Goal: Transaction & Acquisition: Book appointment/travel/reservation

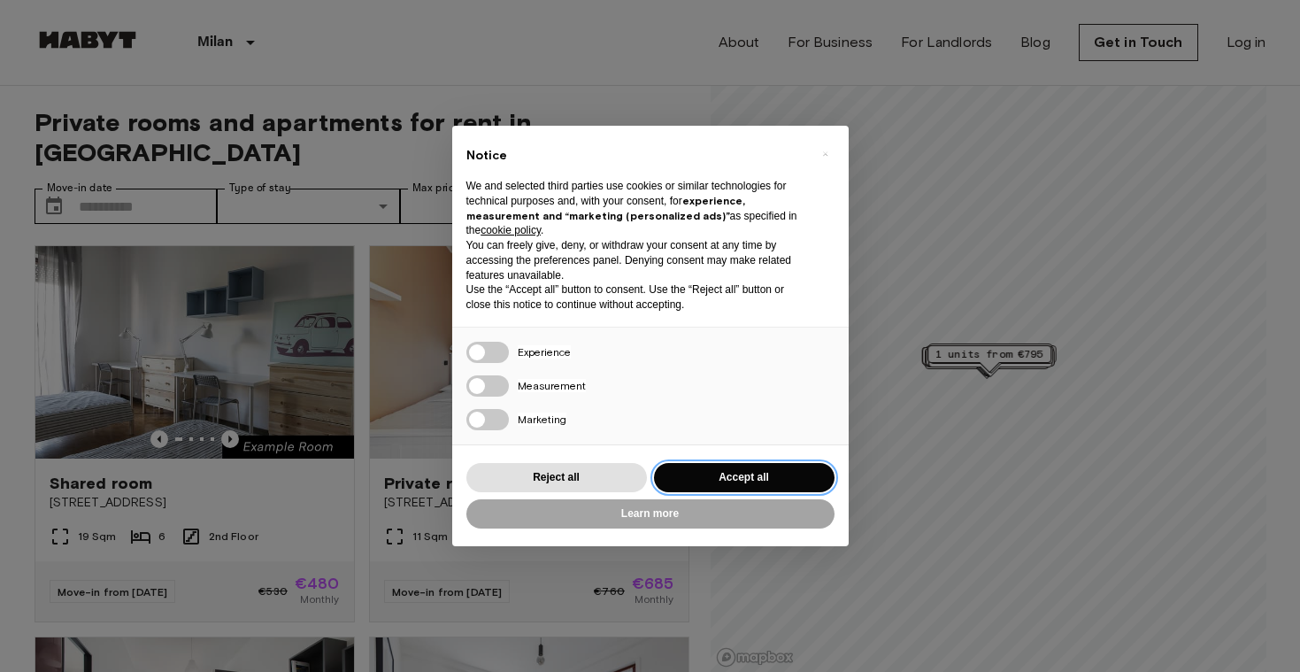
click at [736, 474] on button "Accept all" at bounding box center [744, 477] width 180 height 29
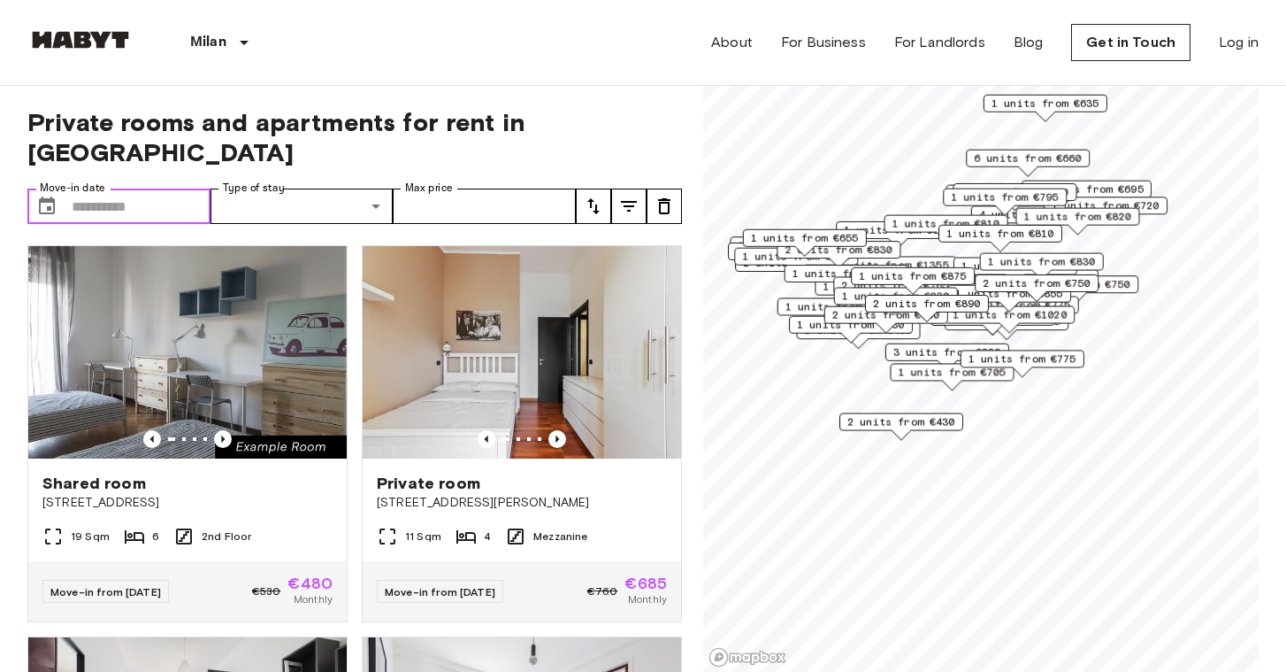
click at [157, 188] on input "Move-in date" at bounding box center [141, 205] width 139 height 35
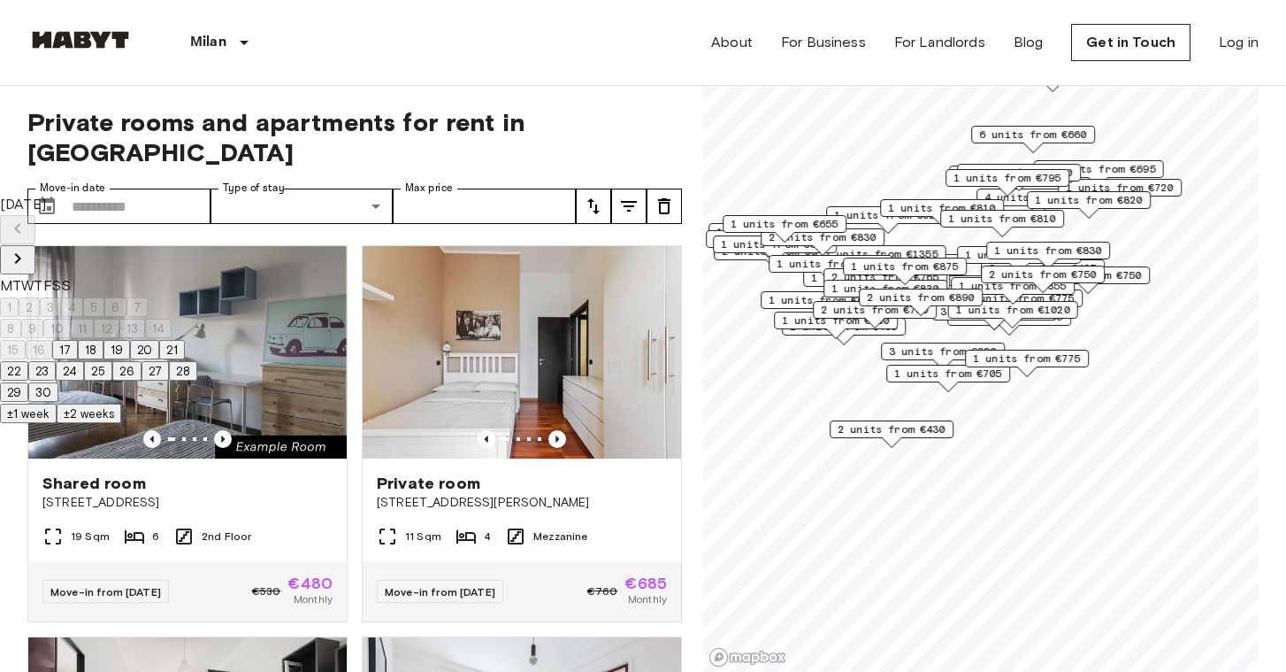
click at [28, 402] on button "29" at bounding box center [14, 391] width 28 height 19
type input "**********"
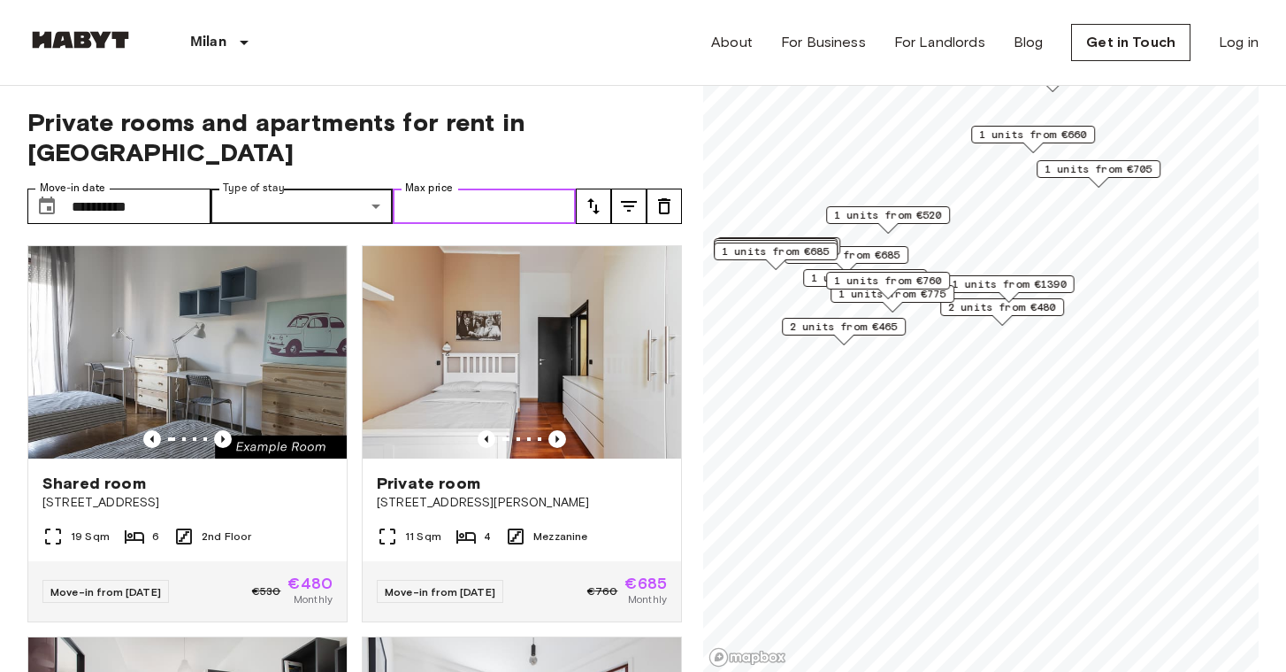
click at [482, 188] on input "Max price" at bounding box center [484, 205] width 183 height 35
click at [193, 188] on input "**********" at bounding box center [141, 205] width 139 height 35
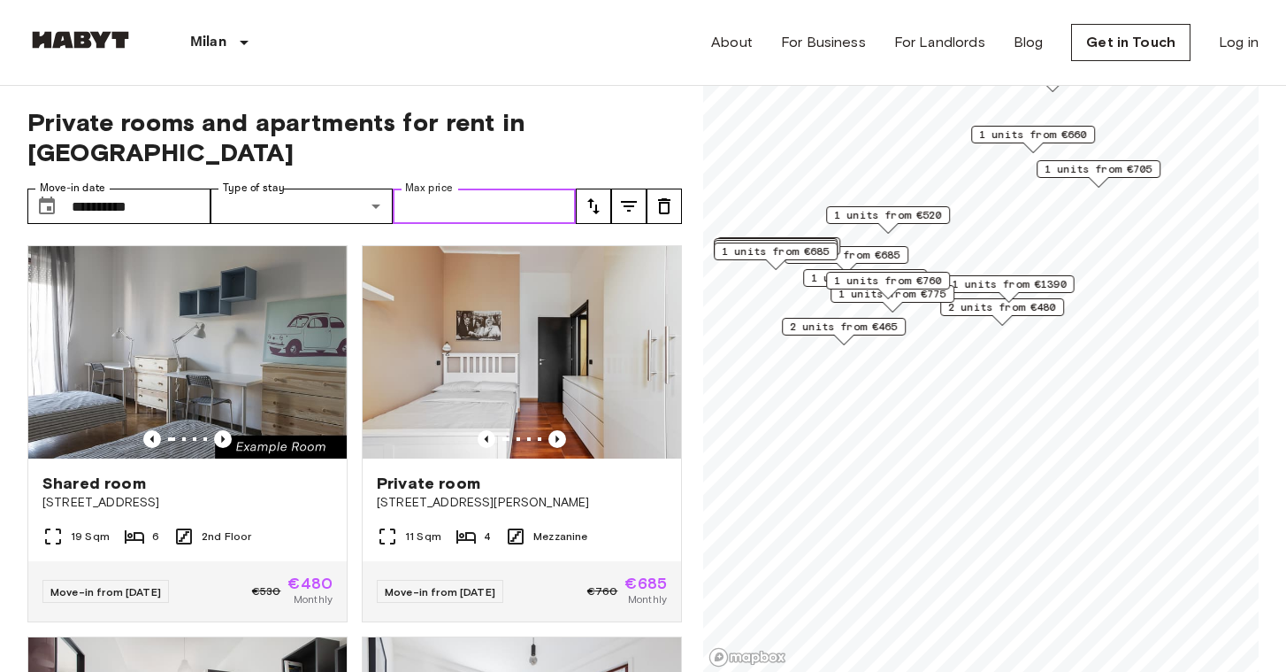
click at [462, 191] on input "Max price" at bounding box center [484, 205] width 183 height 35
click at [632, 196] on icon "tune" at bounding box center [628, 206] width 21 height 21
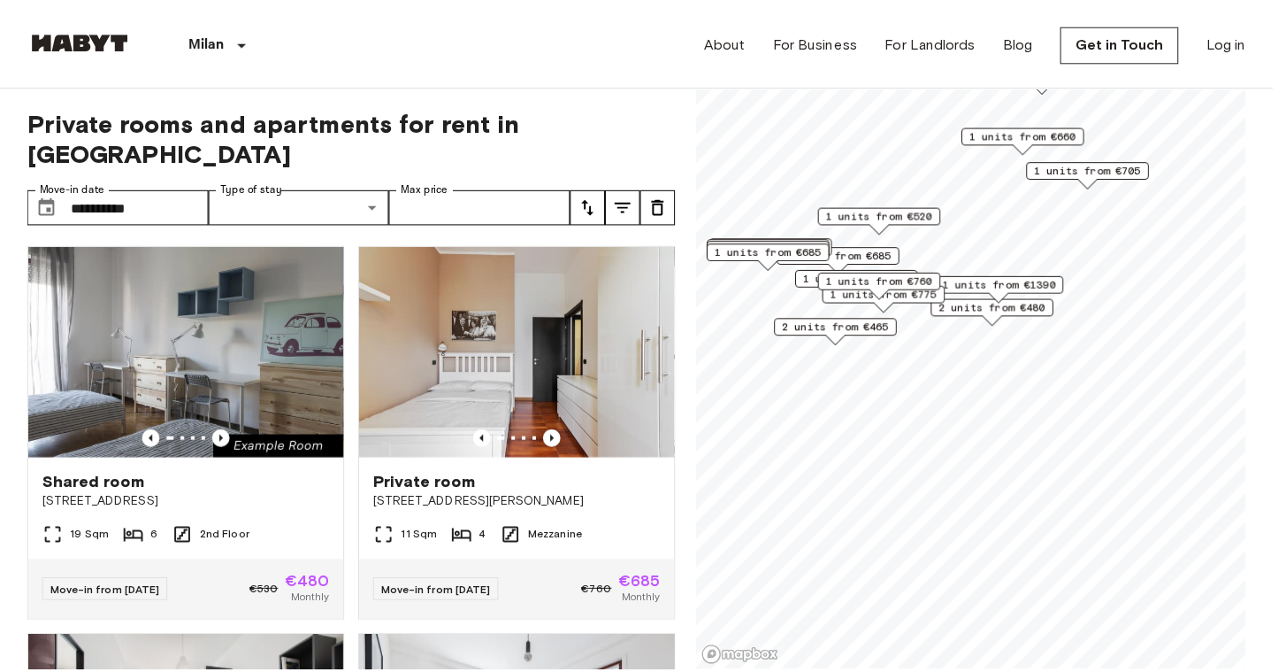
scroll to position [1000, 0]
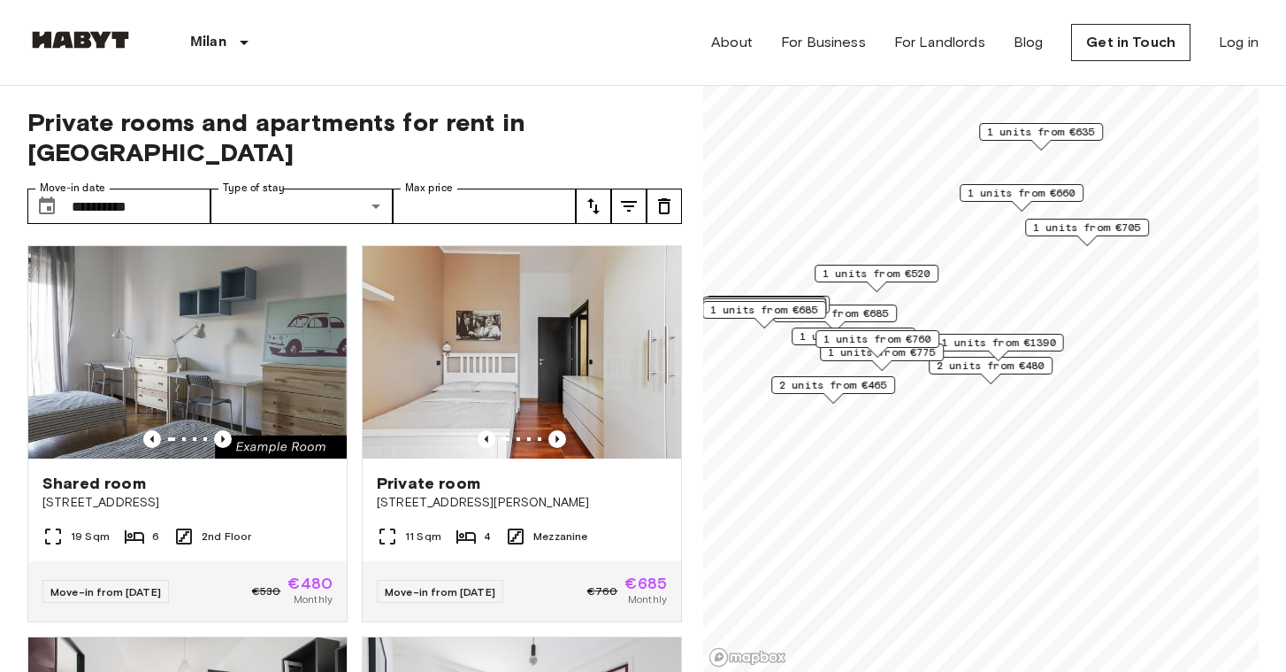
click at [888, 356] on div "Map marker" at bounding box center [877, 352] width 21 height 11
click at [906, 338] on span "1 units from €760" at bounding box center [878, 339] width 108 height 16
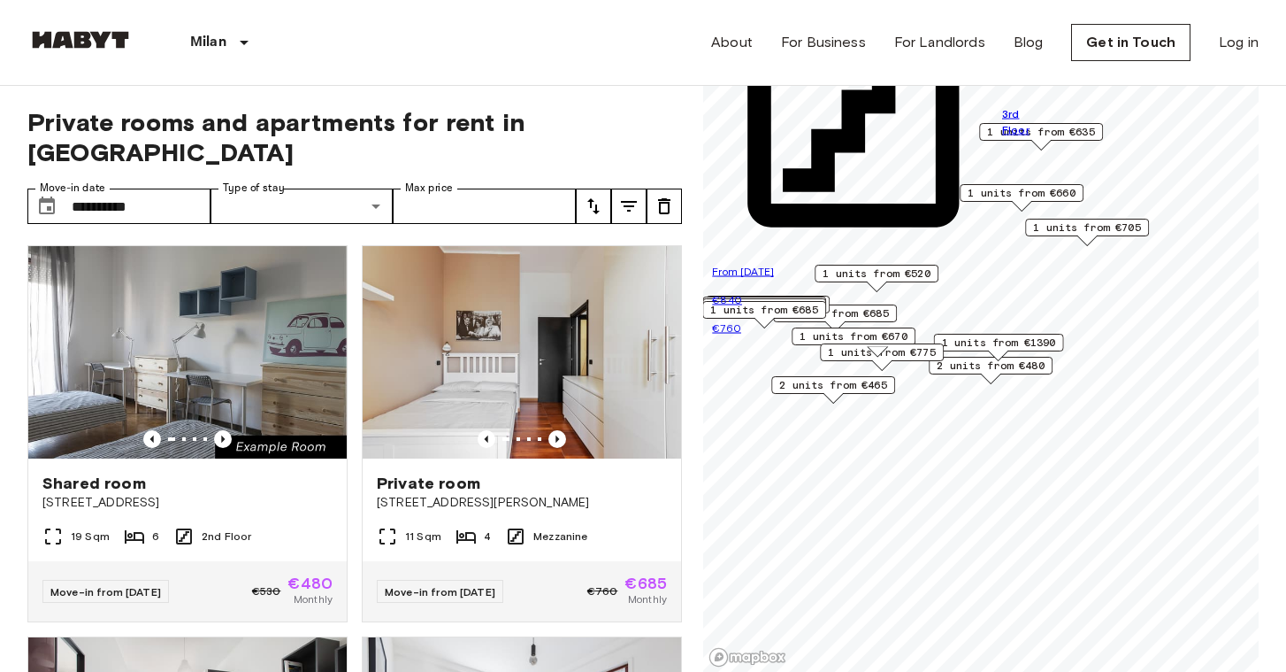
click at [936, 376] on div "2 units from €480" at bounding box center [991, 370] width 124 height 27
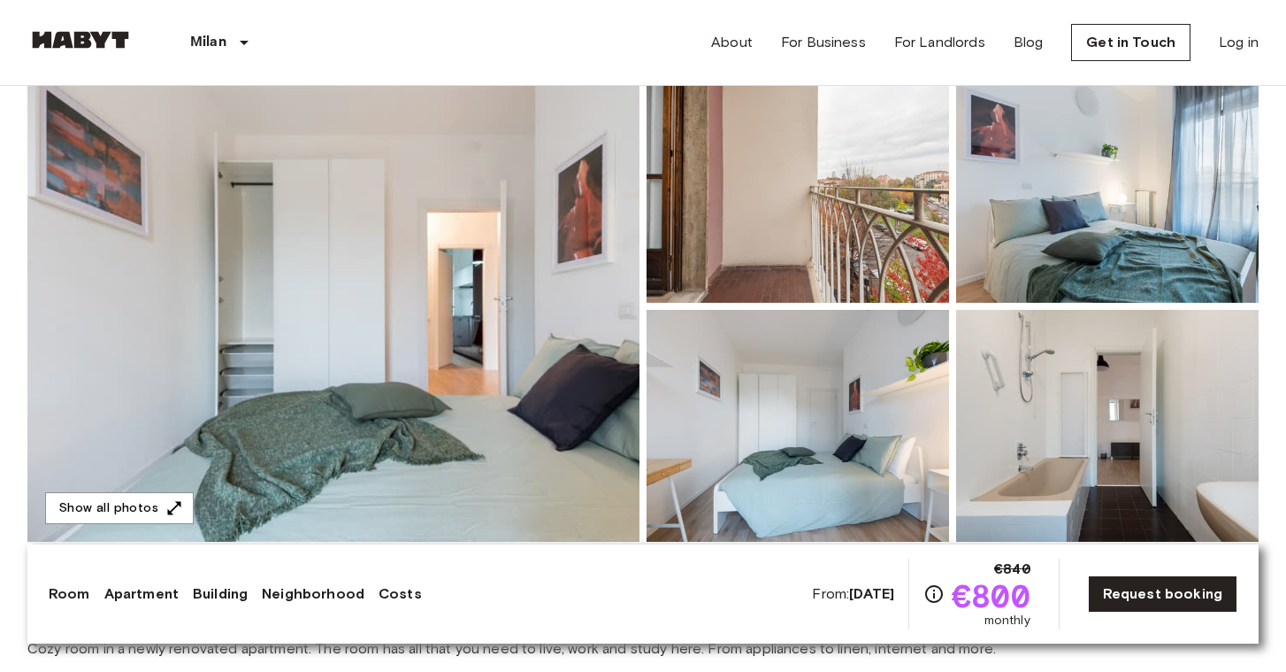
scroll to position [145, 0]
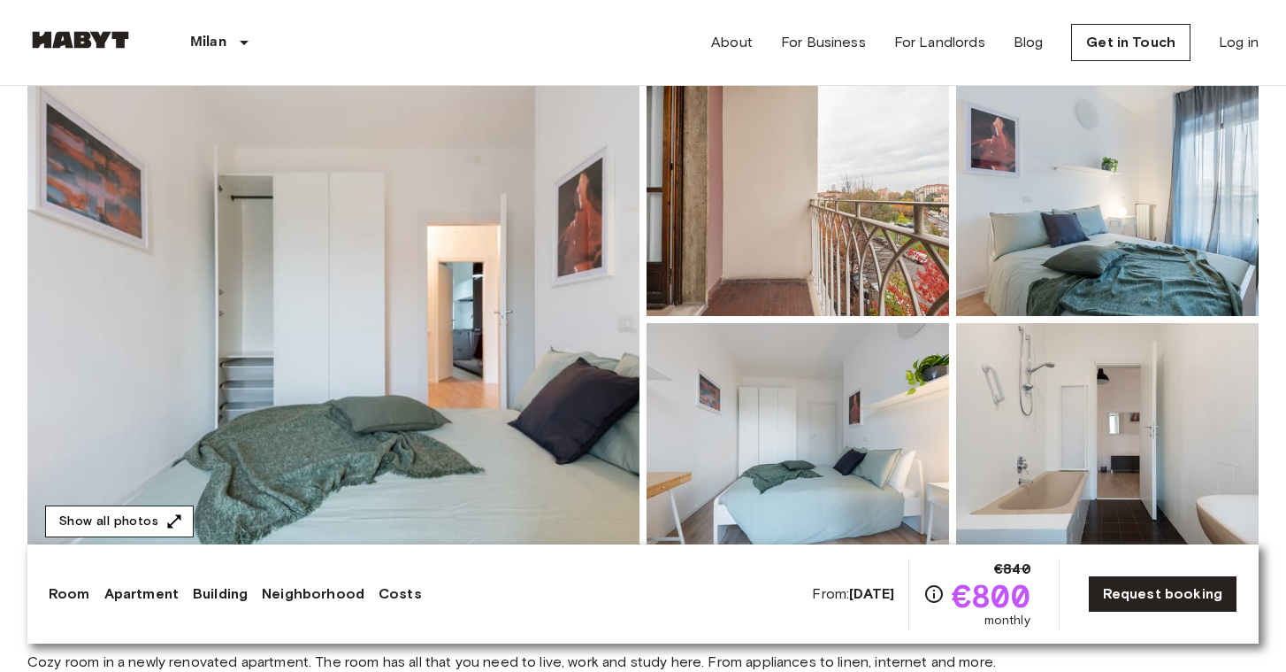
click at [174, 511] on button "Show all photos" at bounding box center [119, 521] width 149 height 33
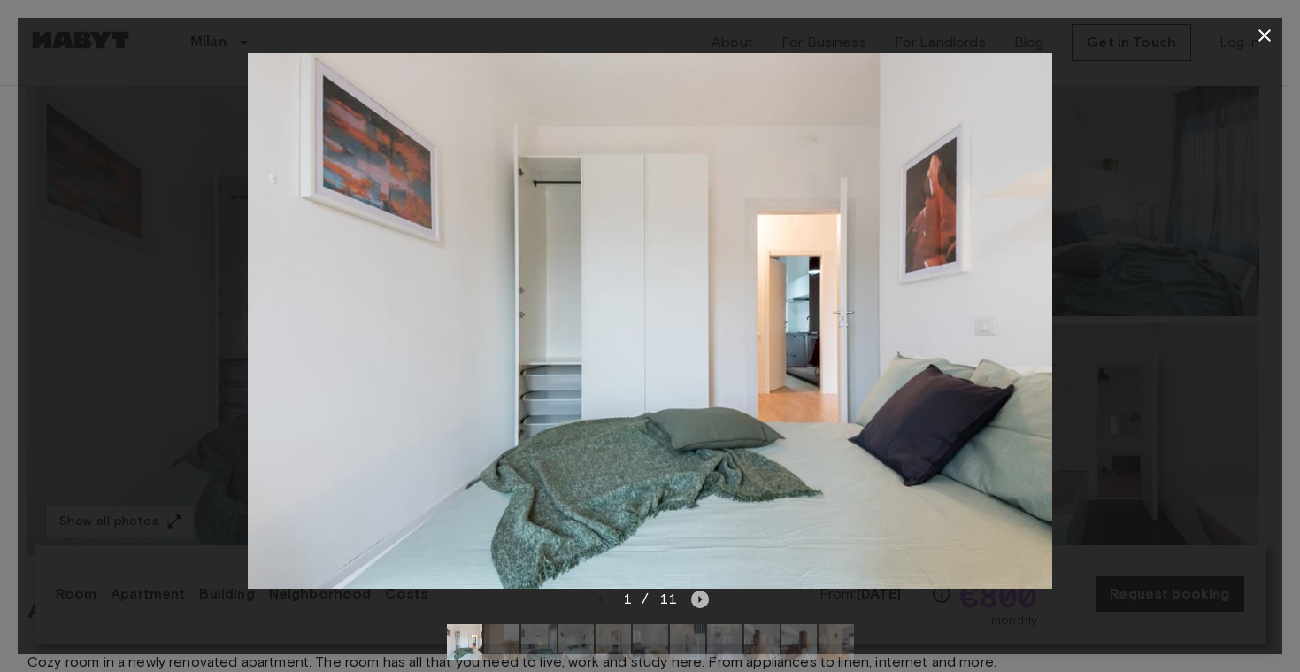
click at [697, 605] on icon "Next image" at bounding box center [700, 599] width 18 height 18
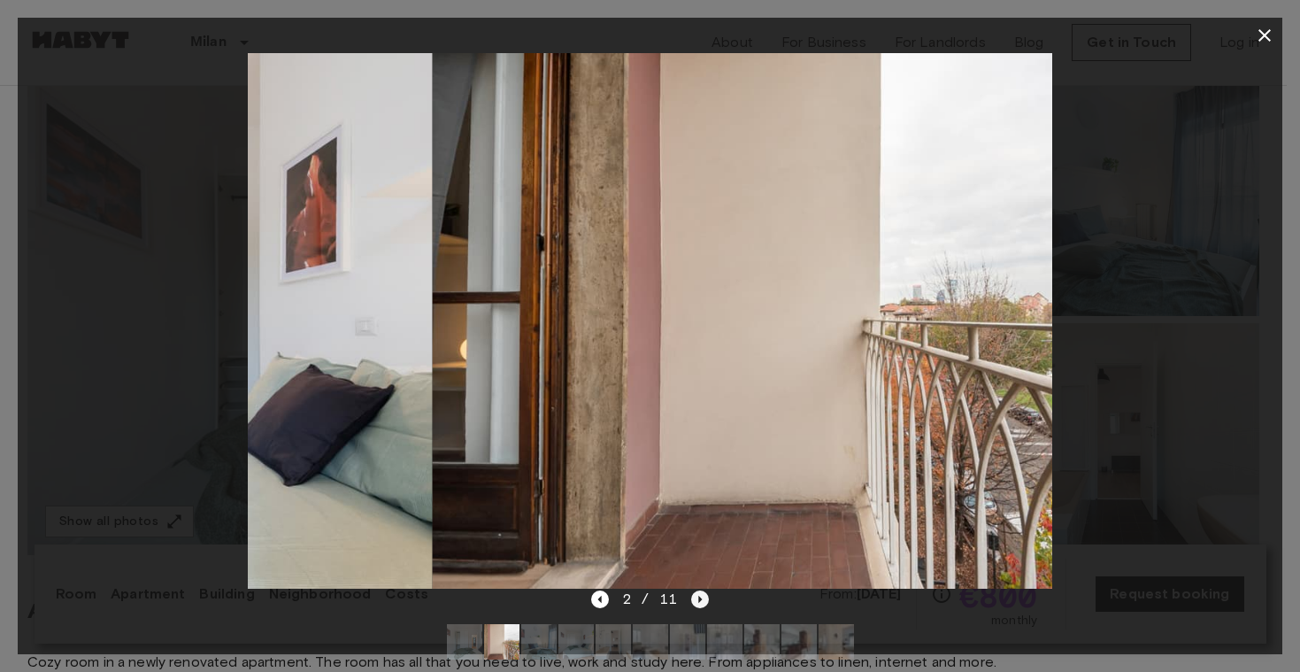
click at [697, 605] on icon "Next image" at bounding box center [700, 599] width 18 height 18
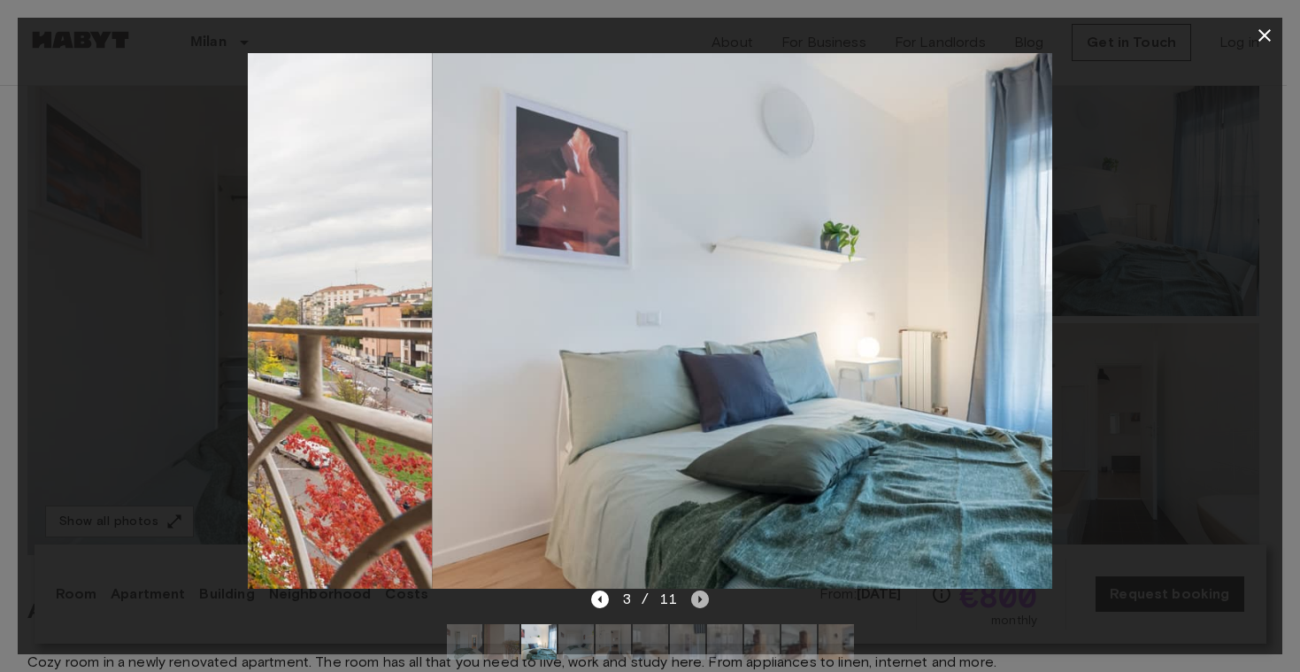
click at [697, 605] on icon "Next image" at bounding box center [700, 599] width 18 height 18
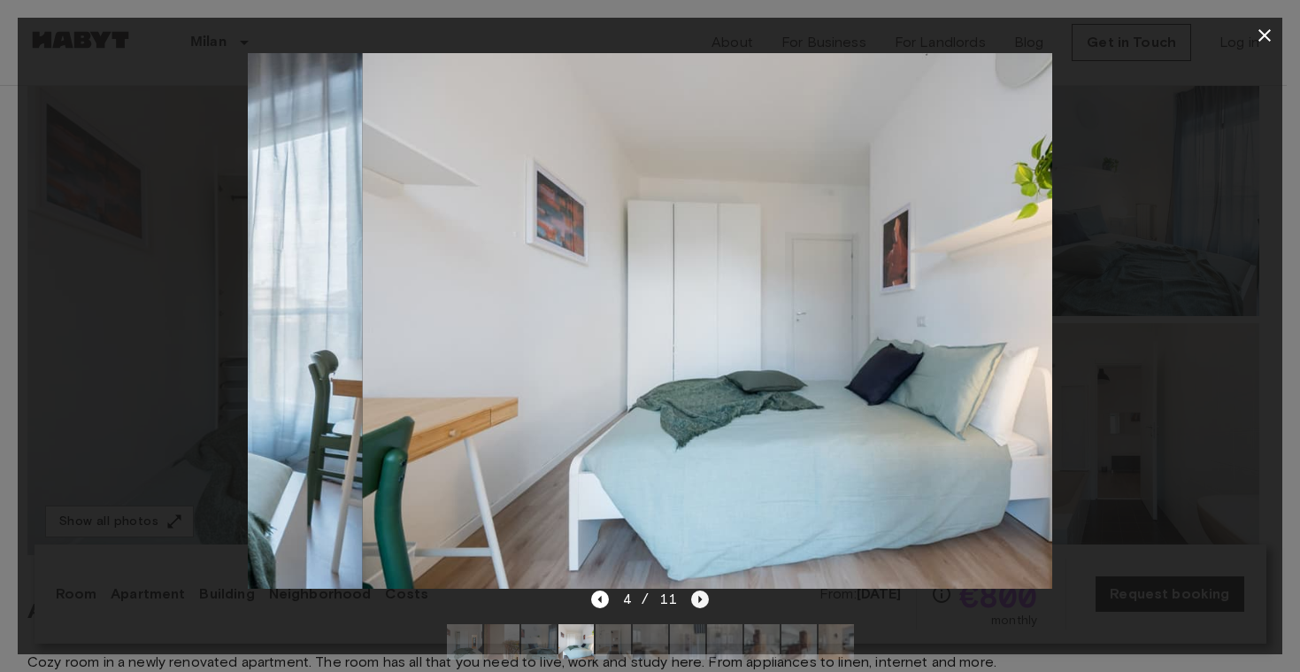
click at [697, 605] on icon "Next image" at bounding box center [700, 599] width 18 height 18
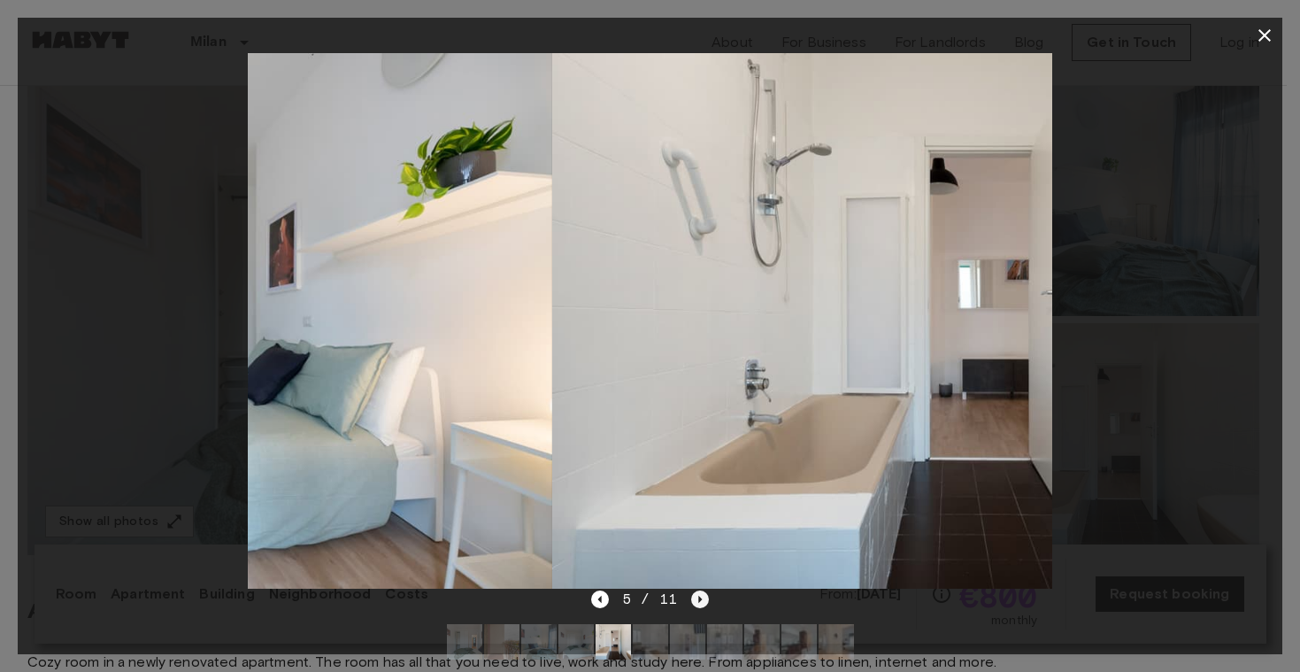
click at [697, 605] on icon "Next image" at bounding box center [700, 599] width 18 height 18
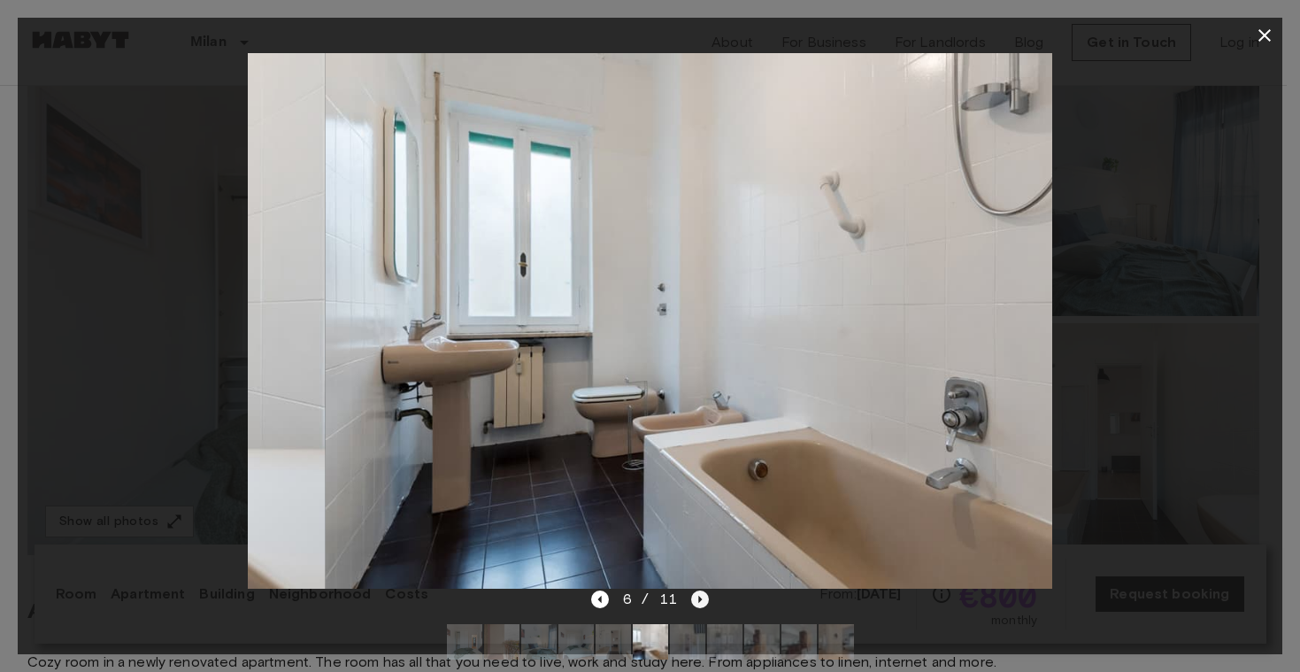
click at [697, 605] on icon "Next image" at bounding box center [700, 599] width 18 height 18
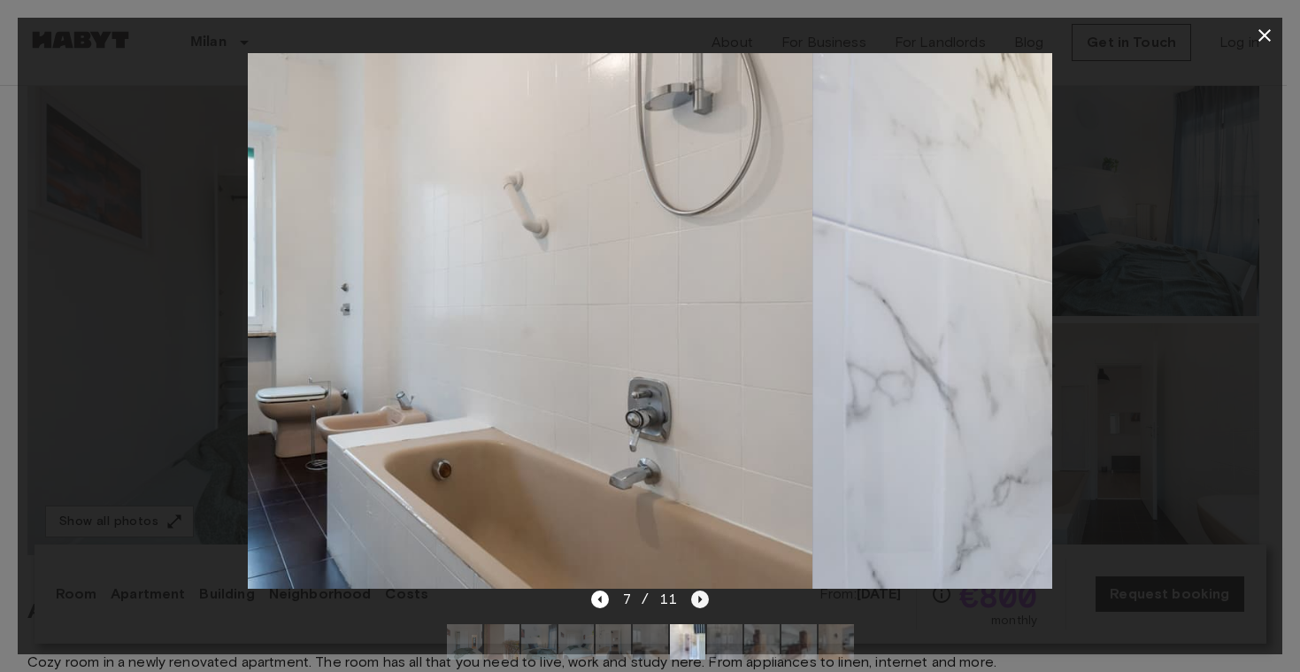
click at [697, 605] on icon "Next image" at bounding box center [700, 599] width 18 height 18
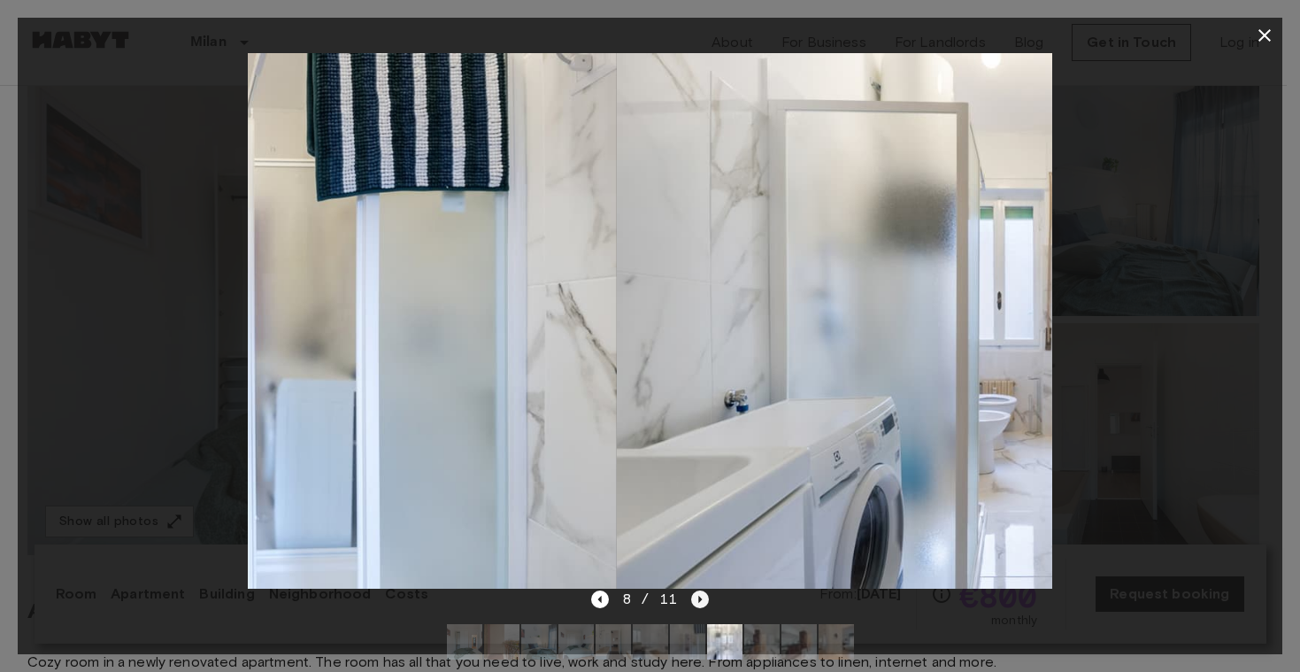
click at [697, 605] on icon "Next image" at bounding box center [700, 599] width 18 height 18
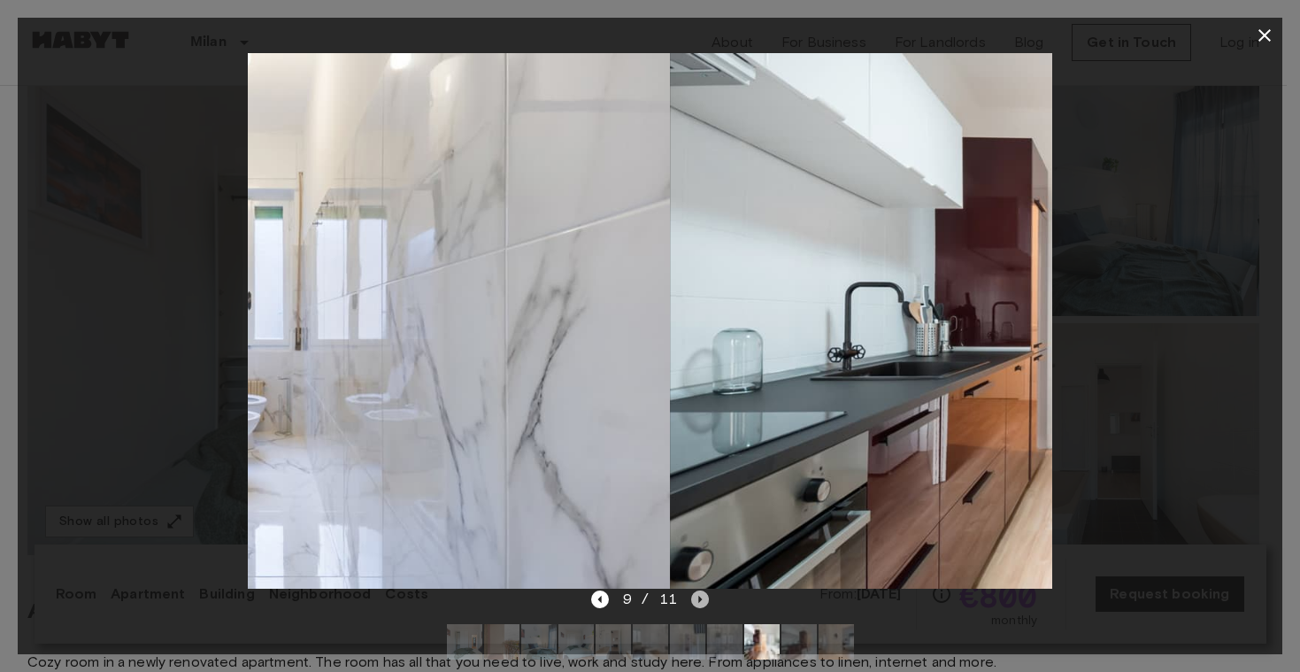
click at [697, 605] on icon "Next image" at bounding box center [700, 599] width 18 height 18
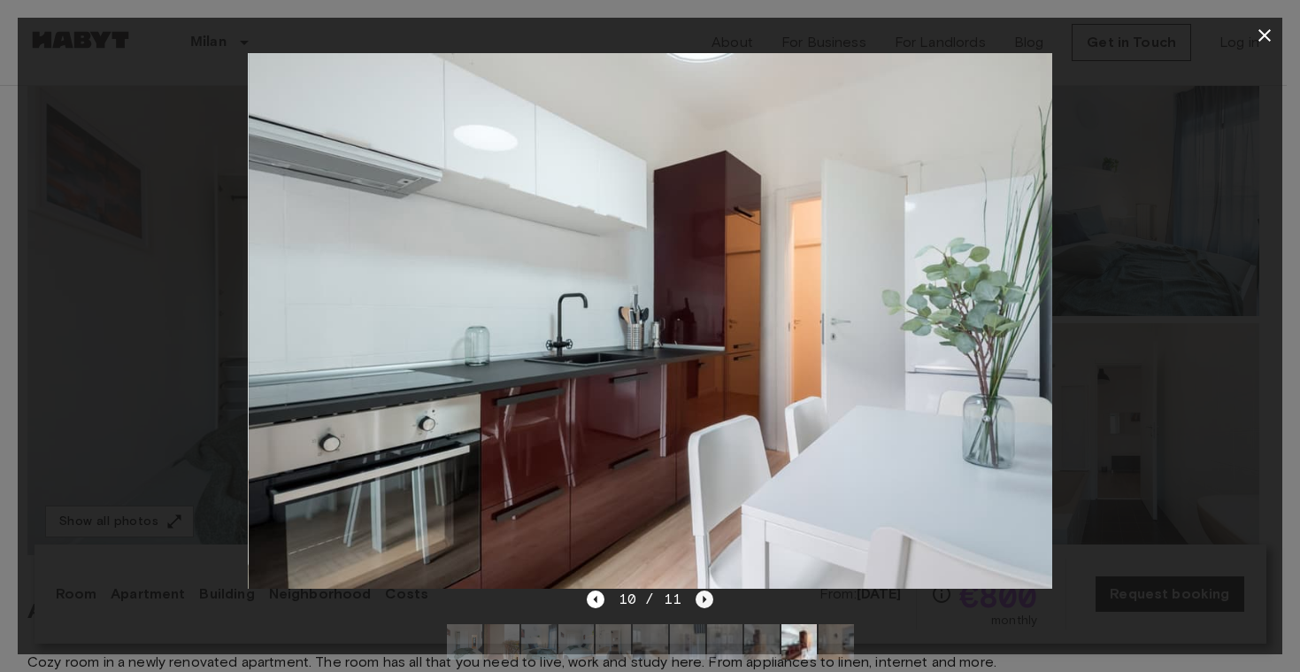
click at [697, 605] on icon "Next image" at bounding box center [704, 599] width 18 height 18
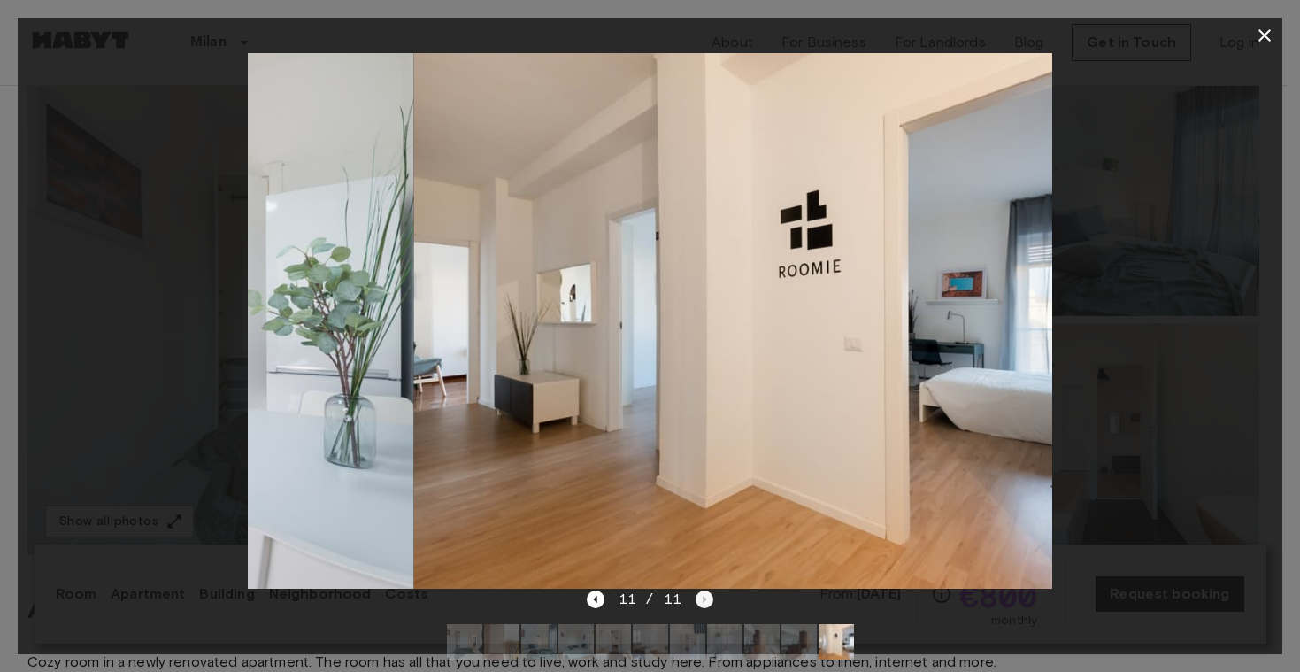
click at [697, 605] on div "11 / 11" at bounding box center [650, 598] width 127 height 21
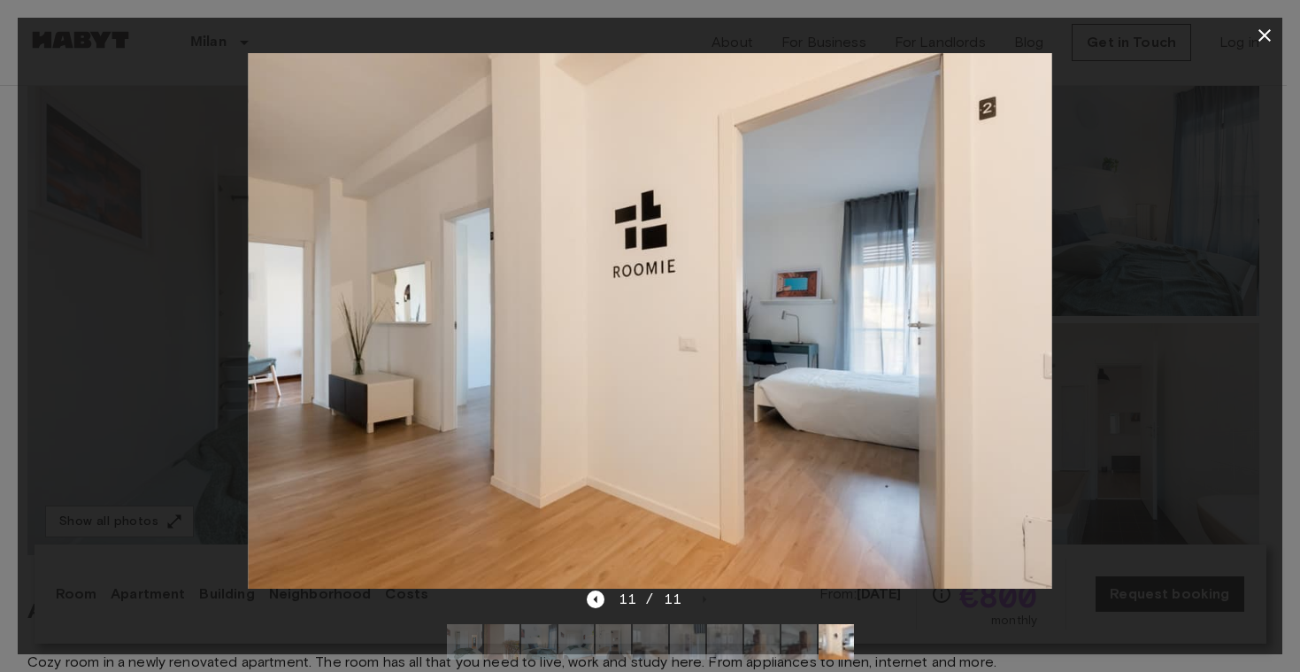
click at [1258, 33] on icon "button" at bounding box center [1264, 35] width 21 height 21
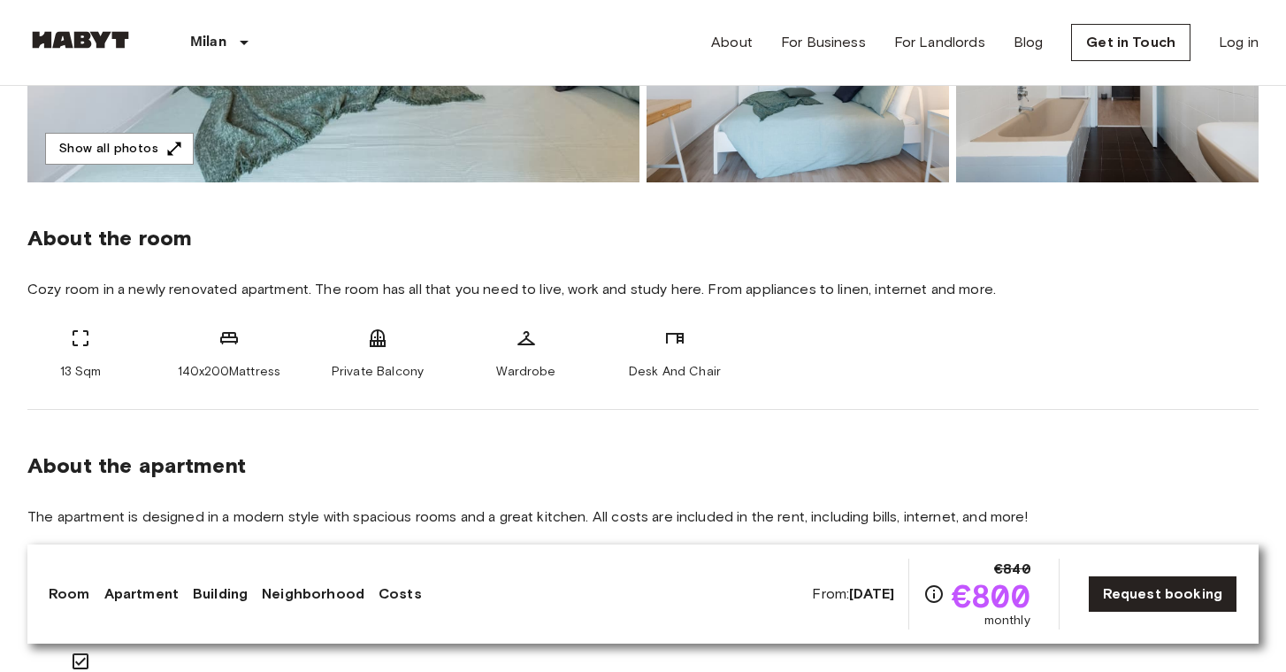
scroll to position [0, 0]
